Goal: Browse casually

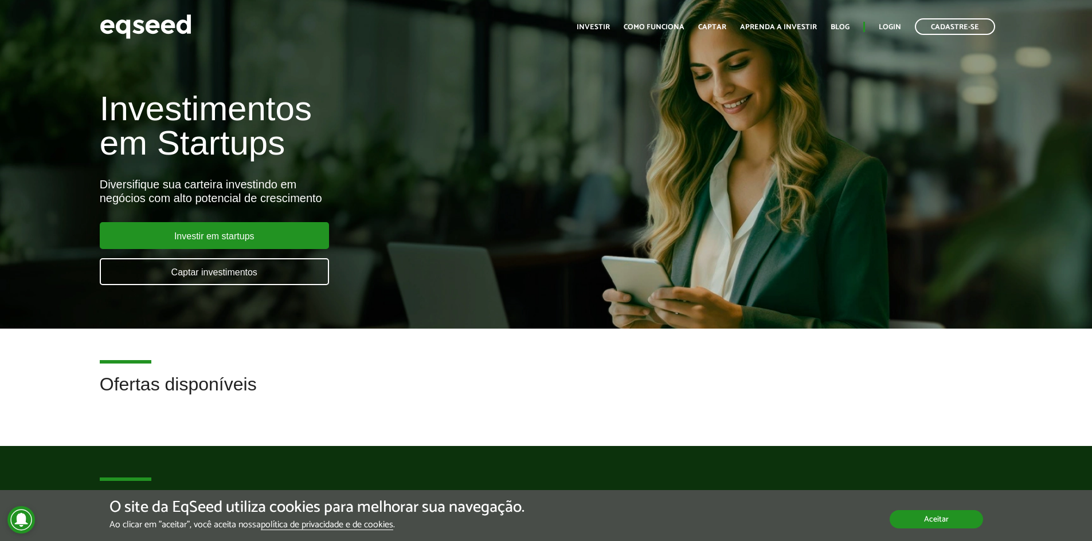
click at [948, 525] on button "Aceitar" at bounding box center [935, 520] width 93 height 18
